Goal: Navigation & Orientation: Find specific page/section

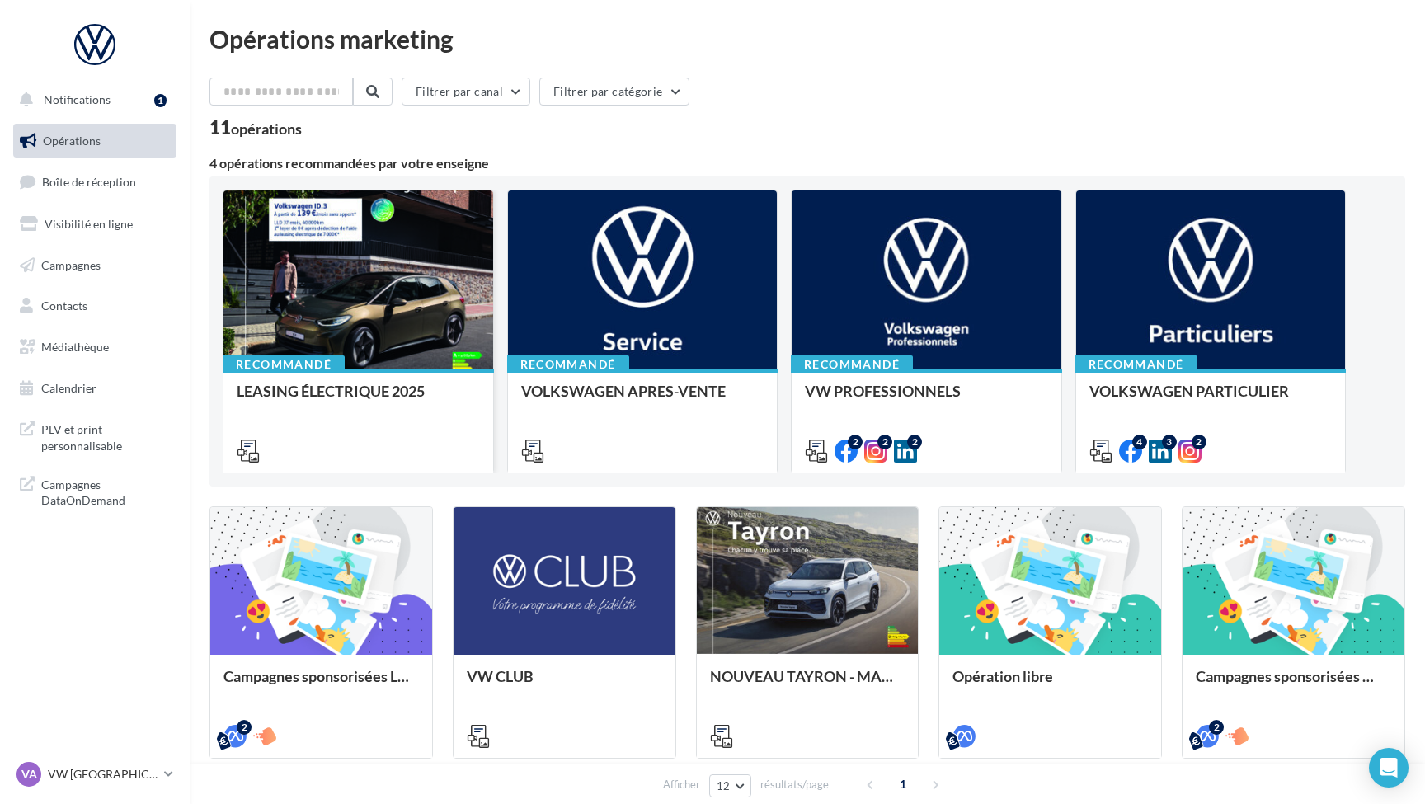
click at [360, 355] on div at bounding box center [359, 281] width 270 height 181
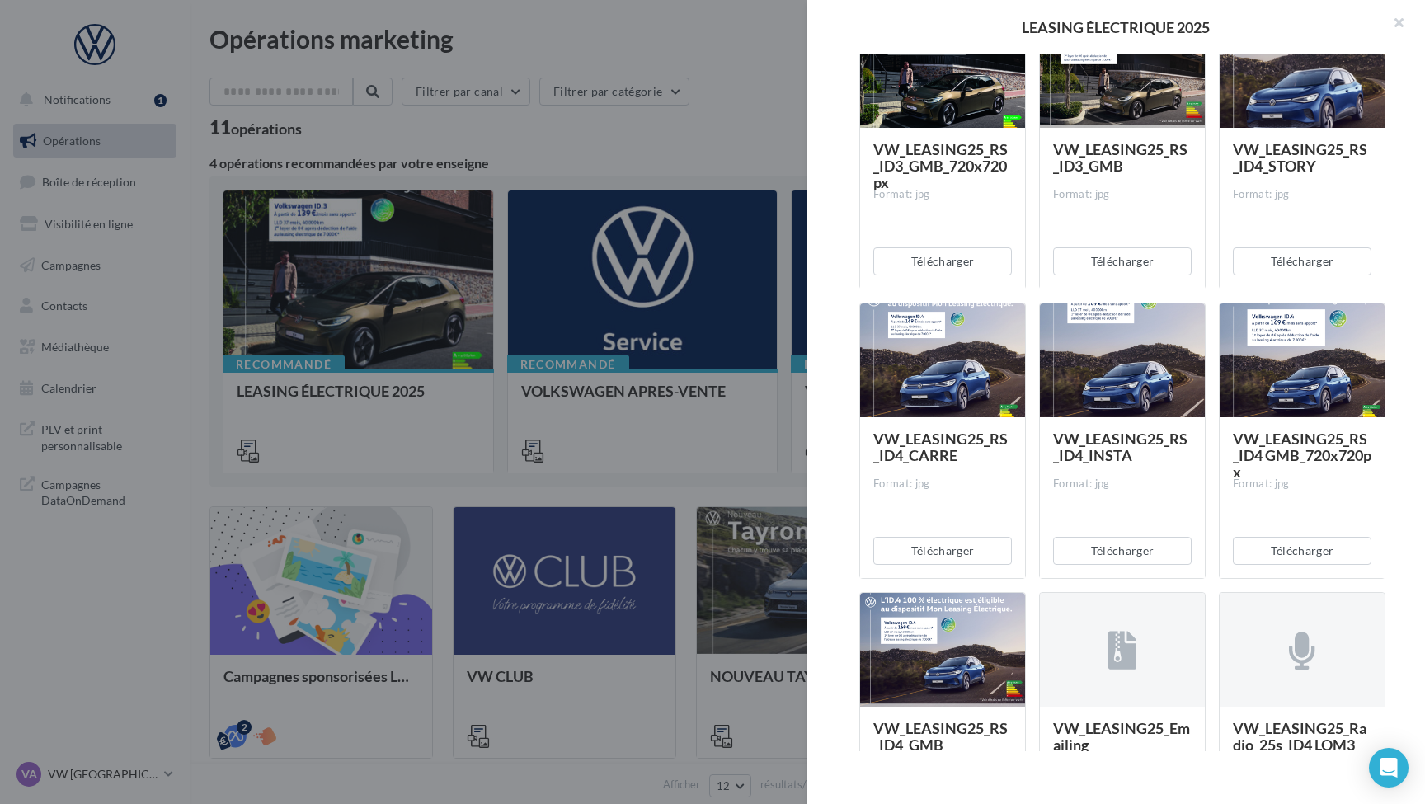
scroll to position [432, 0]
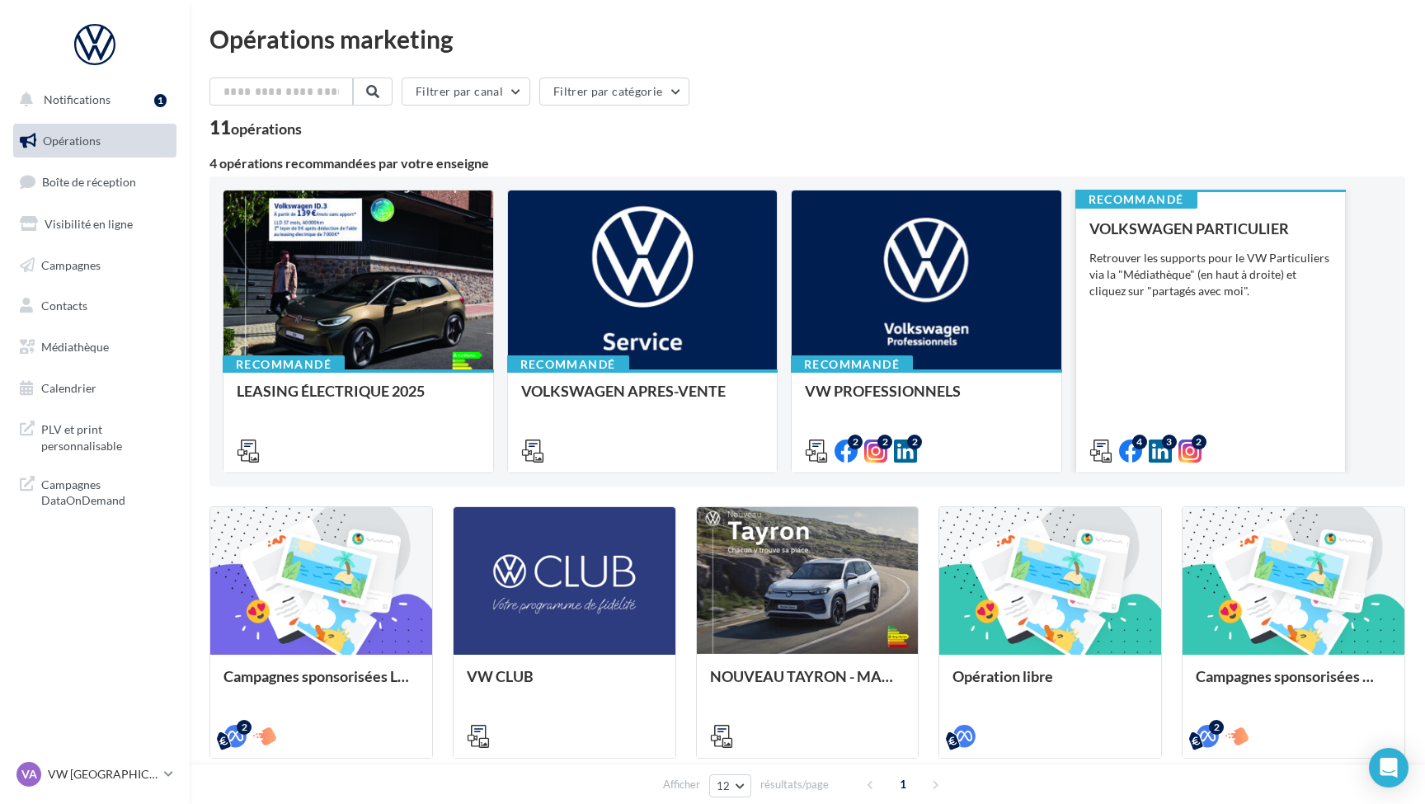
click at [1191, 345] on div "VOLKSWAGEN PARTICULIER Retrouver les supports pour le VW Particuliers via la "M…" at bounding box center [1211, 339] width 243 height 238
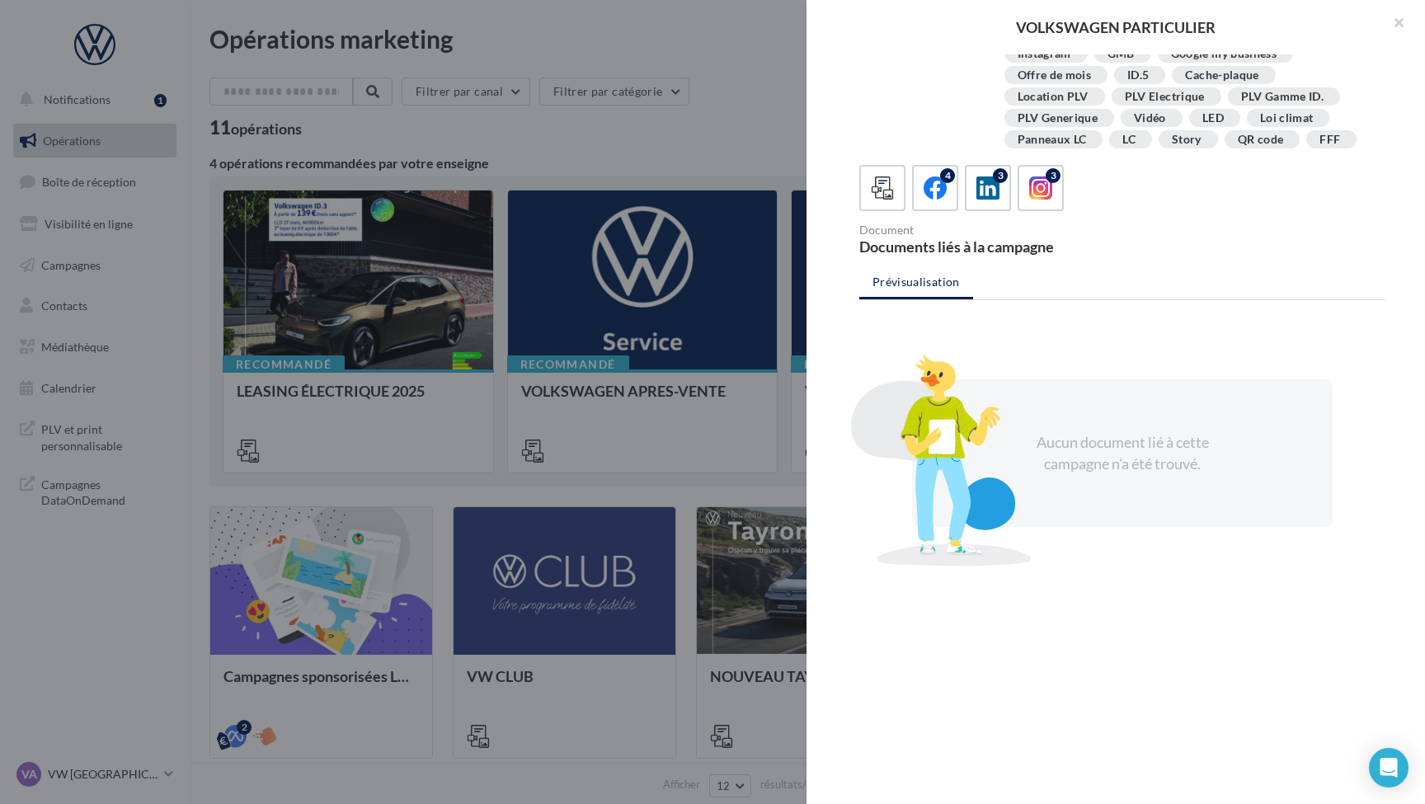
scroll to position [300, 0]
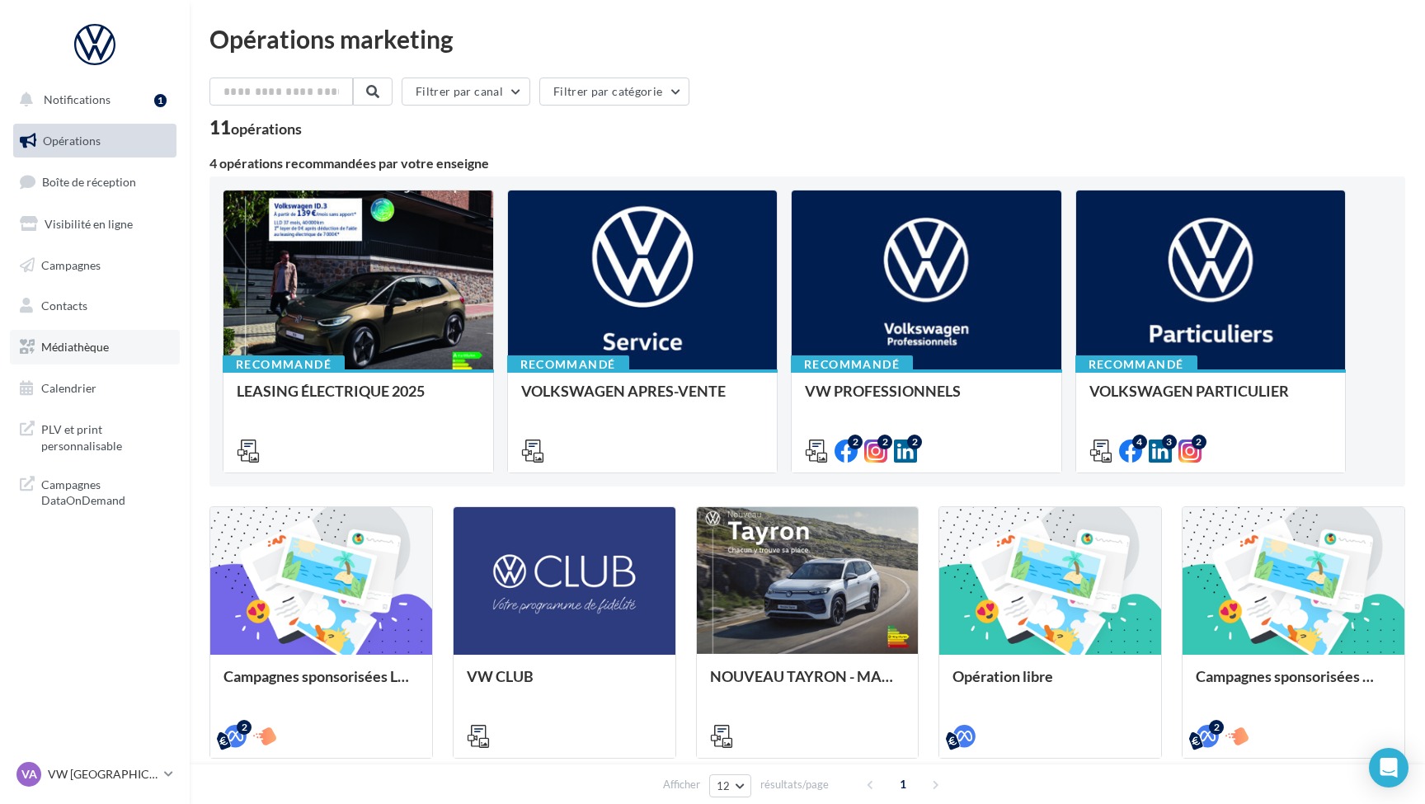
scroll to position [0, 0]
click at [74, 341] on span "Médiathèque" at bounding box center [75, 347] width 68 height 14
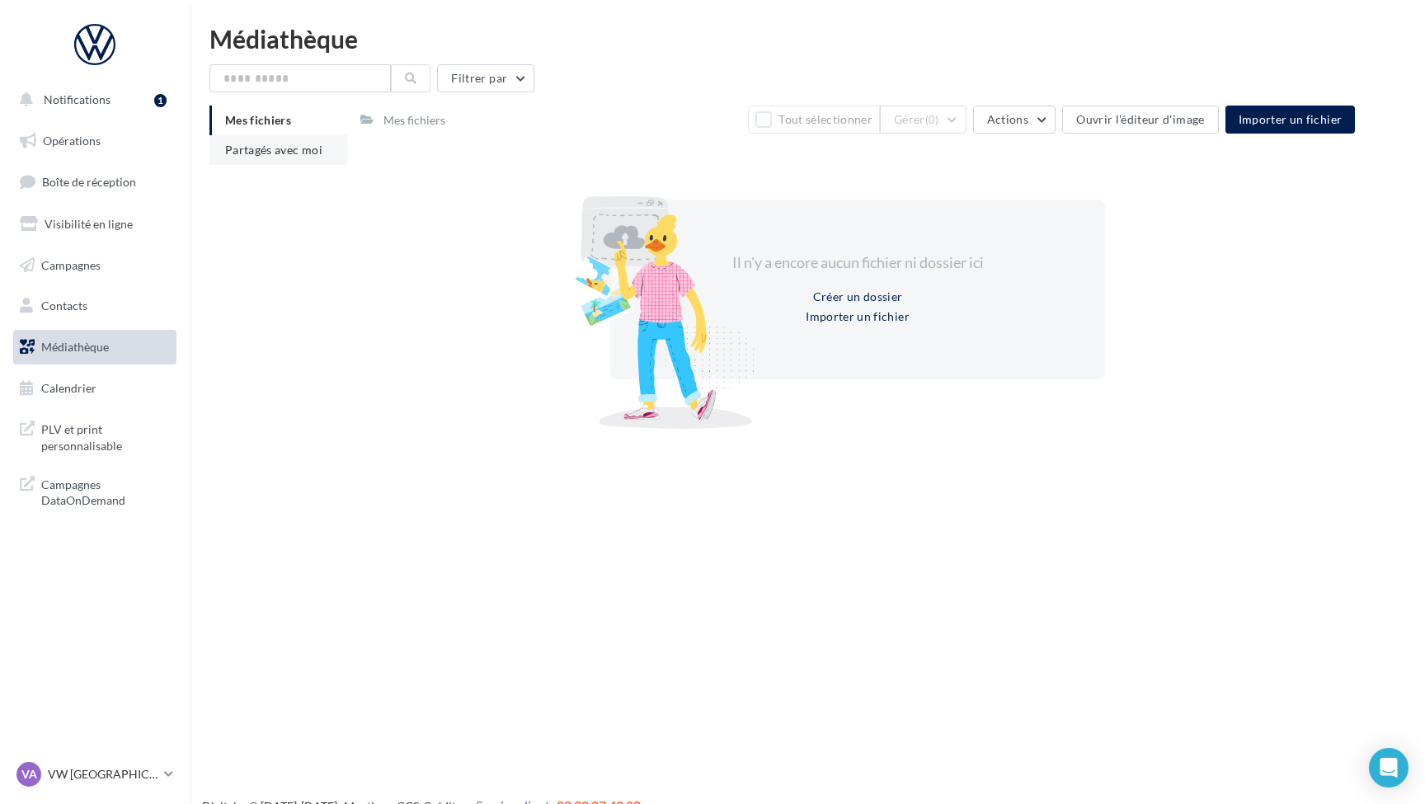
click at [255, 153] on span "Partagés avec moi" at bounding box center [273, 150] width 97 height 14
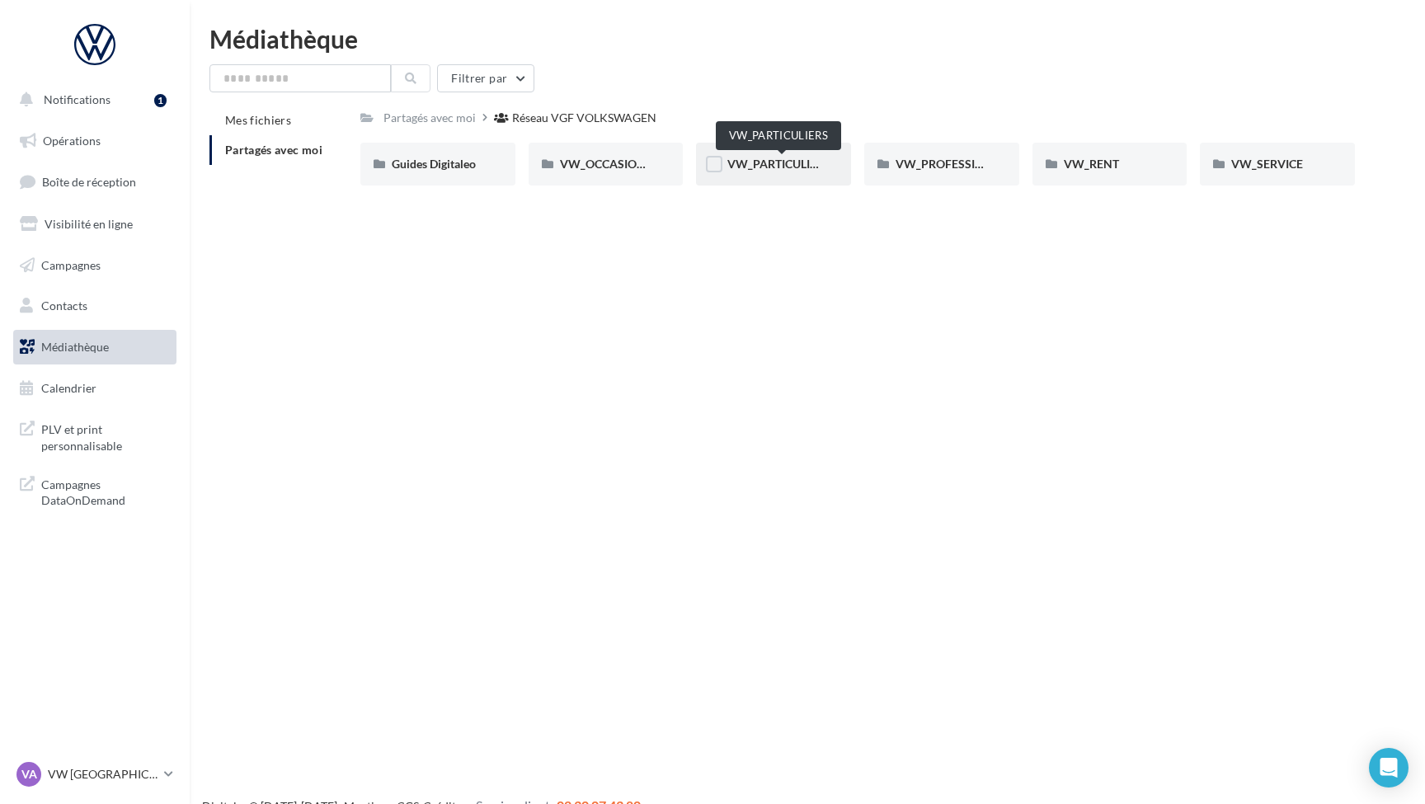
click at [777, 162] on span "VW_PARTICULIERS" at bounding box center [778, 164] width 103 height 14
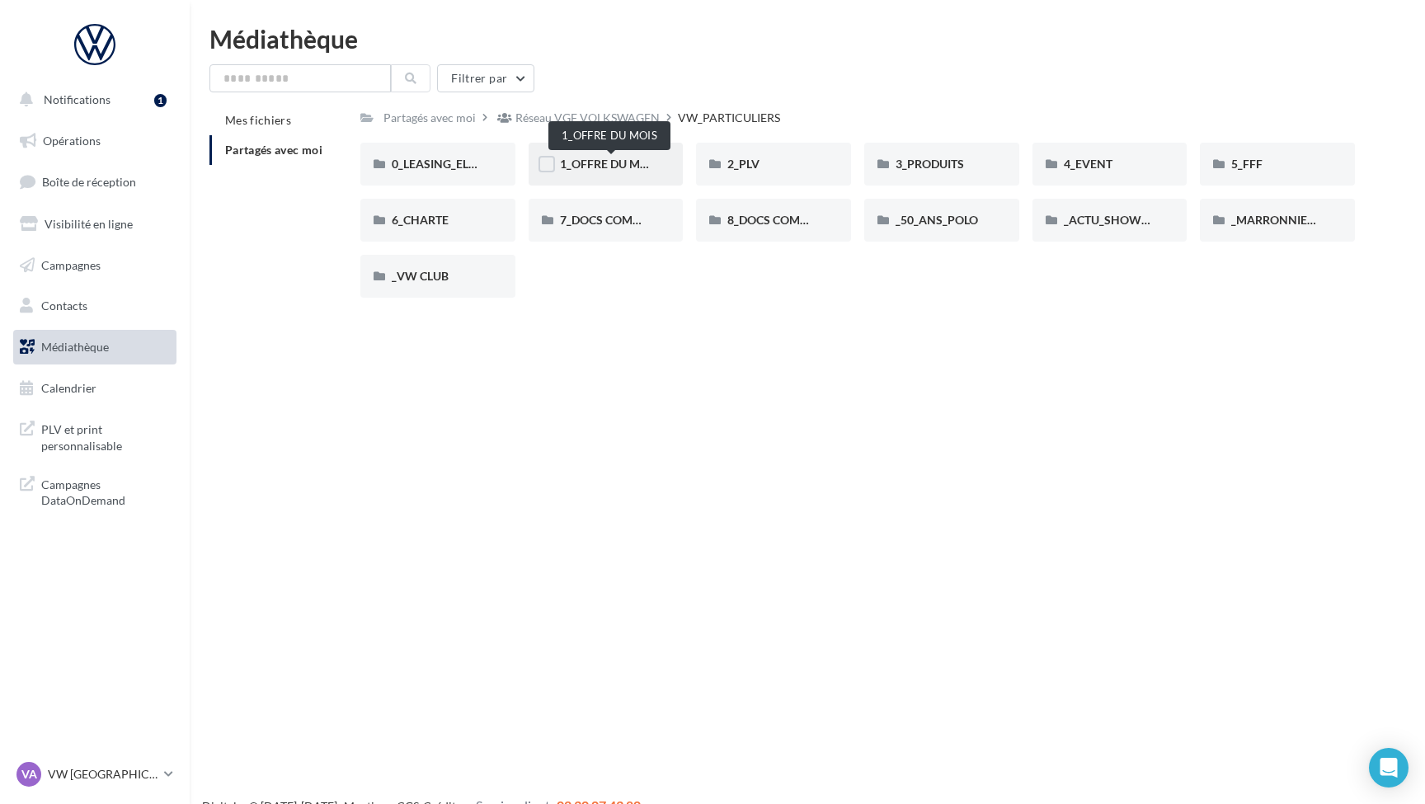
click at [609, 164] on span "1_OFFRE DU MOIS" at bounding box center [609, 164] width 99 height 14
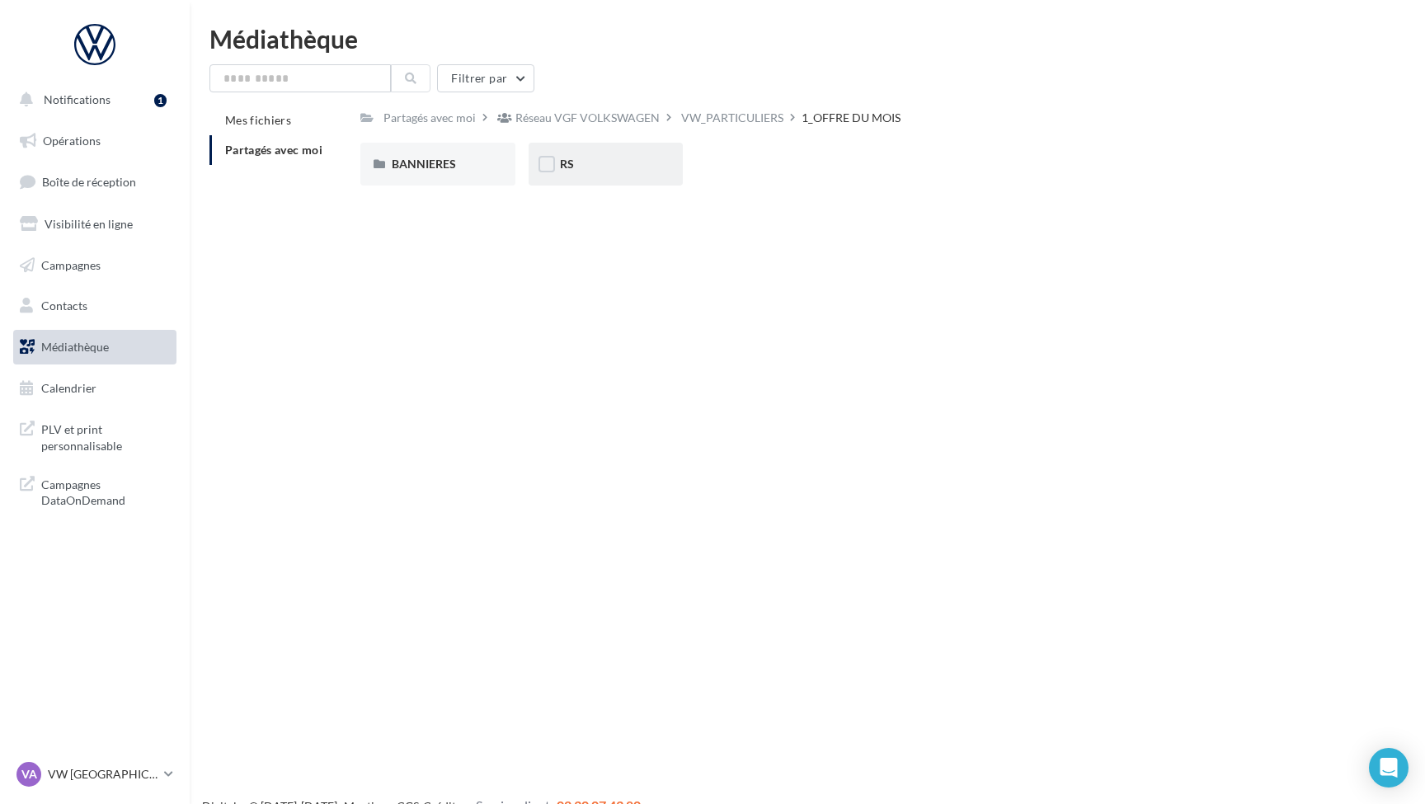
click at [555, 168] on div "RS" at bounding box center [606, 164] width 155 height 43
click at [421, 166] on span "AVEC PO" at bounding box center [454, 164] width 125 height 14
click at [403, 163] on span "ID.3" at bounding box center [402, 164] width 21 height 14
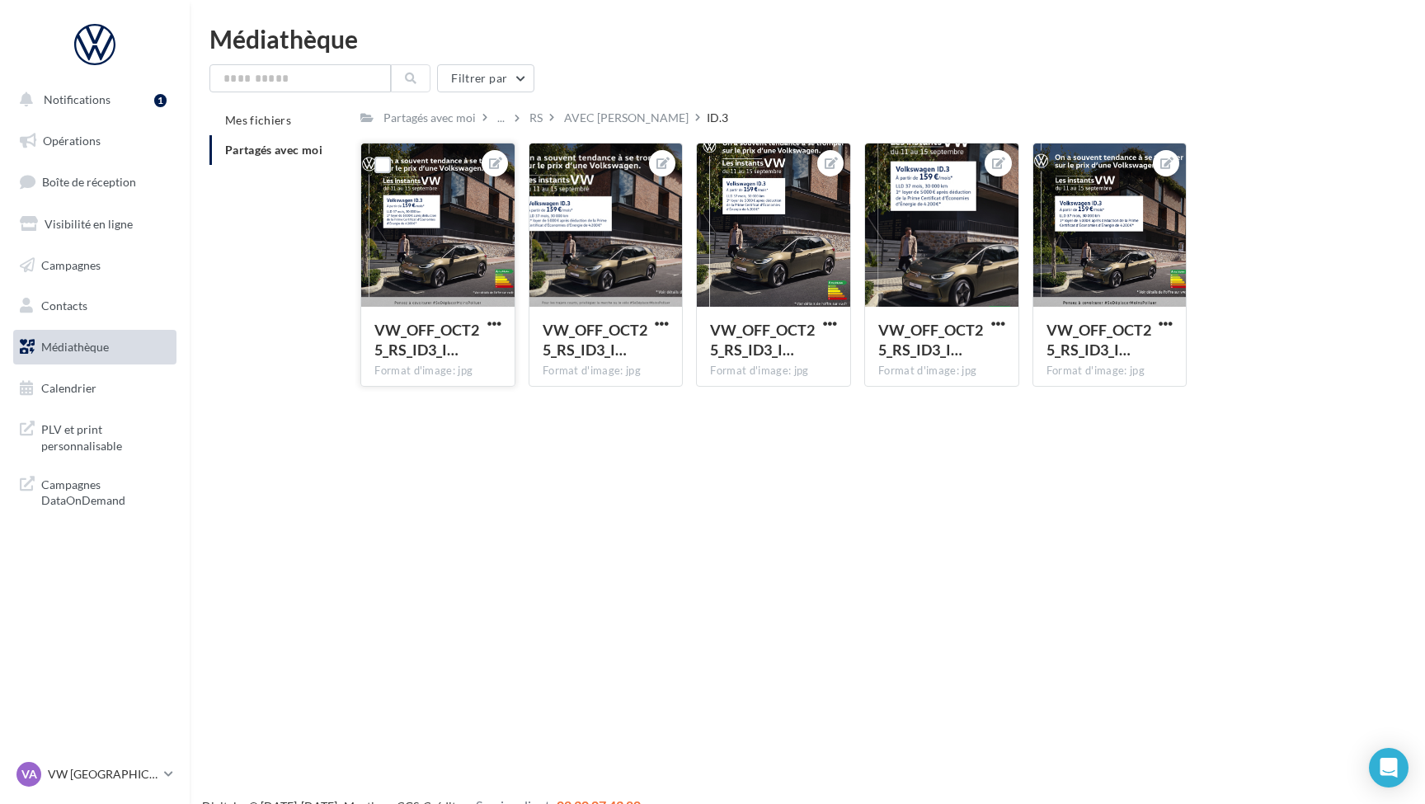
click at [440, 273] on div at bounding box center [437, 226] width 153 height 165
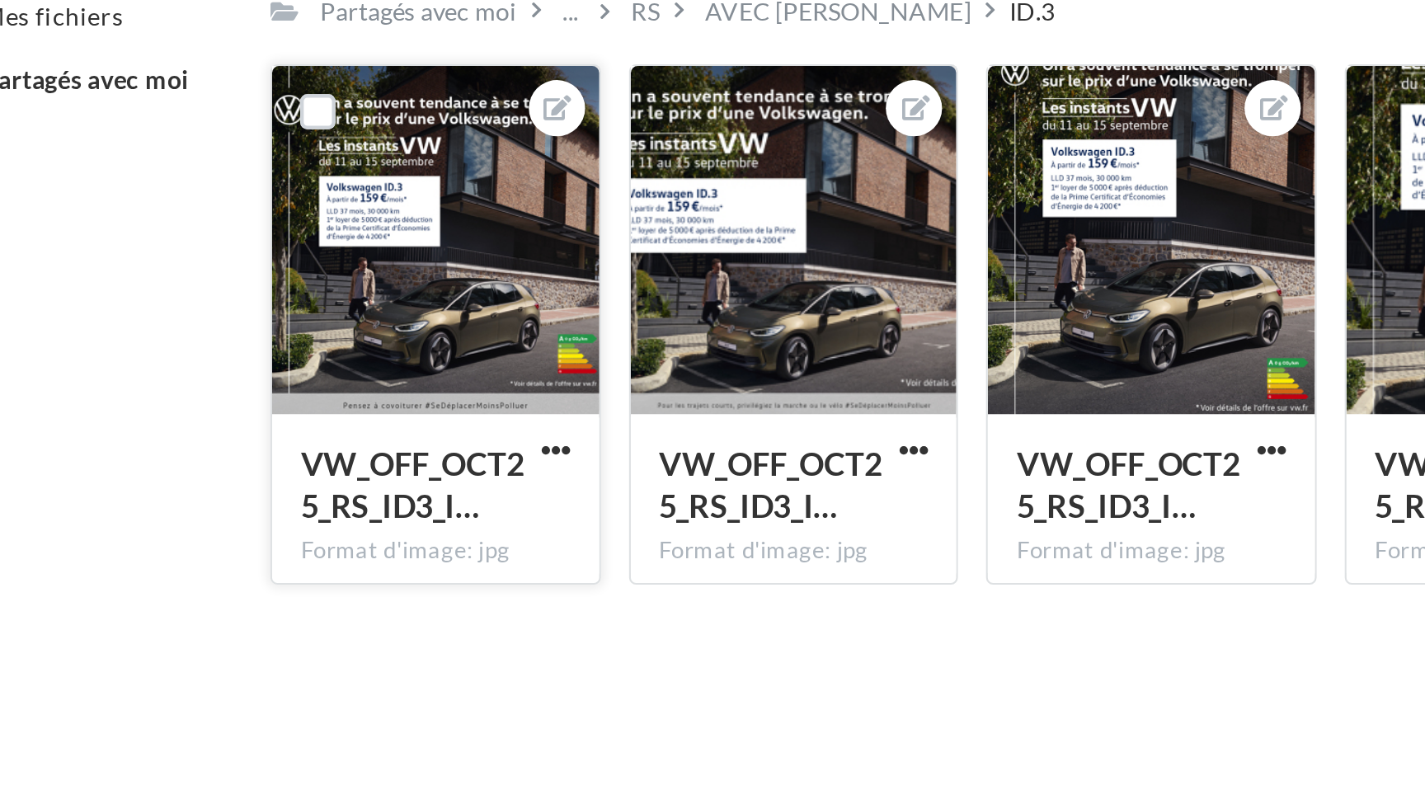
scroll to position [25, 0]
